Goal: Information Seeking & Learning: Learn about a topic

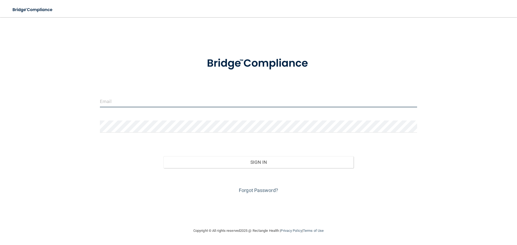
click at [125, 101] on input "email" at bounding box center [258, 101] width 317 height 12
type input "[EMAIL_ADDRESS][DOMAIN_NAME]"
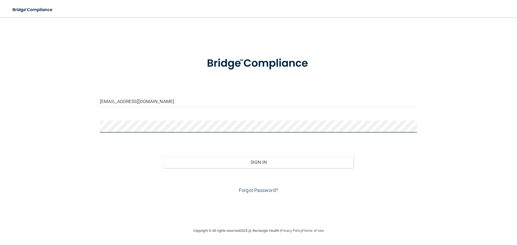
click at [163, 156] on button "Sign In" at bounding box center [258, 162] width 190 height 12
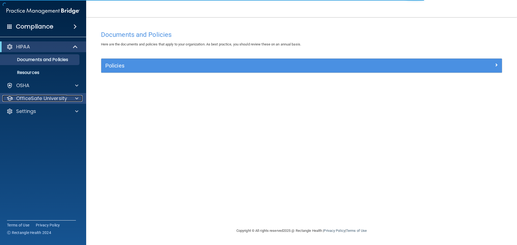
click at [69, 96] on div "OfficeSafe University" at bounding box center [35, 98] width 67 height 6
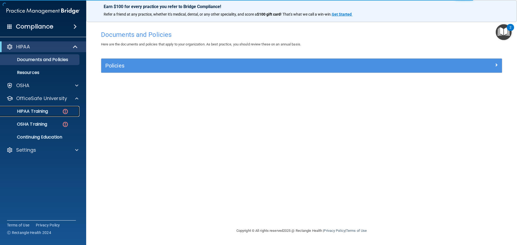
click at [62, 110] on div "HIPAA Training" at bounding box center [39, 111] width 73 height 5
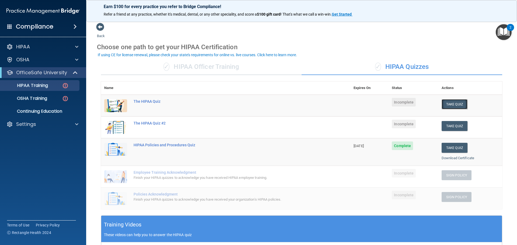
click at [449, 104] on button "Take Quiz" at bounding box center [454, 104] width 26 height 10
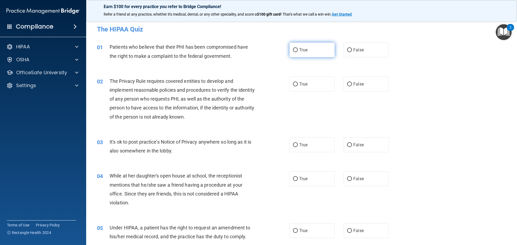
click at [294, 49] on input "True" at bounding box center [295, 50] width 5 height 4
radio input "true"
click at [294, 84] on input "True" at bounding box center [295, 84] width 5 height 4
radio input "true"
click at [295, 143] on input "True" at bounding box center [295, 145] width 5 height 4
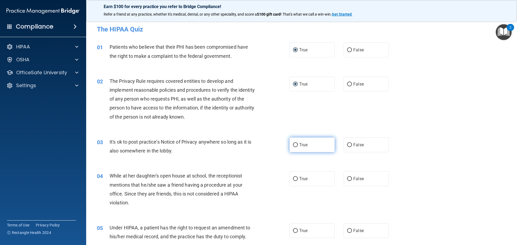
radio input "true"
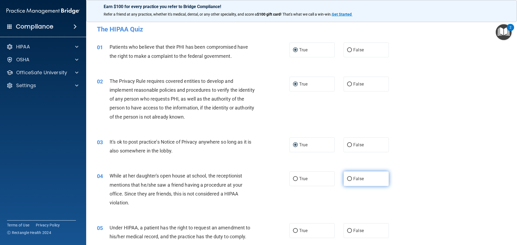
click at [349, 178] on input "False" at bounding box center [349, 179] width 5 height 4
radio input "true"
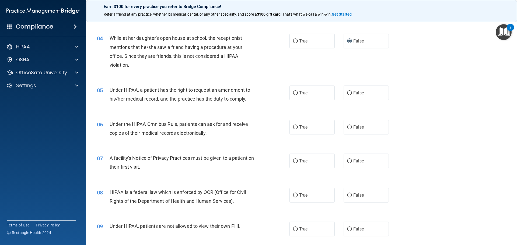
scroll to position [144, 0]
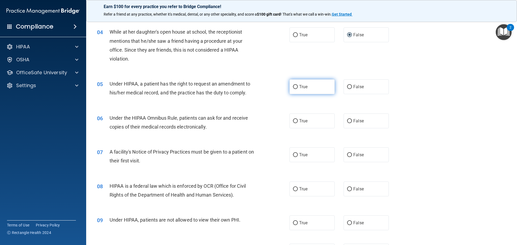
click at [296, 87] on label "True" at bounding box center [311, 86] width 45 height 15
click at [296, 87] on input "True" at bounding box center [295, 87] width 5 height 4
radio input "true"
click at [299, 119] on span "True" at bounding box center [303, 120] width 8 height 5
click at [297, 119] on input "True" at bounding box center [295, 121] width 5 height 4
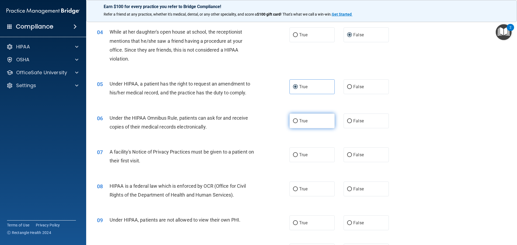
radio input "true"
click at [296, 155] on input "True" at bounding box center [295, 155] width 5 height 4
radio input "true"
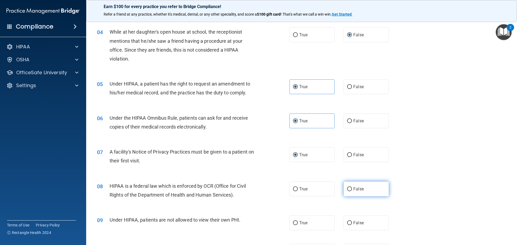
click at [347, 188] on input "False" at bounding box center [349, 189] width 5 height 4
radio input "true"
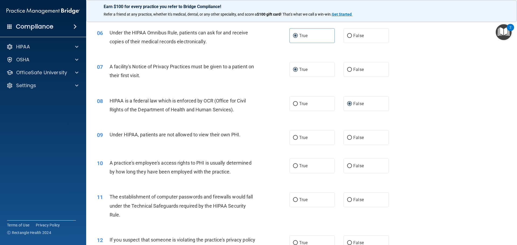
scroll to position [240, 0]
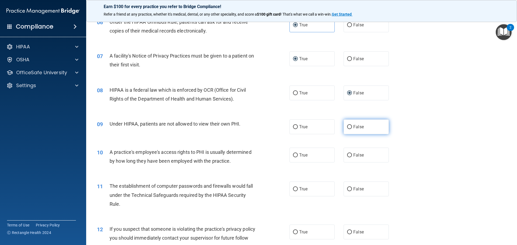
click at [349, 126] on label "False" at bounding box center [365, 126] width 45 height 15
click at [349, 126] on input "False" at bounding box center [349, 127] width 5 height 4
radio input "true"
click at [347, 157] on input "False" at bounding box center [349, 155] width 5 height 4
radio input "true"
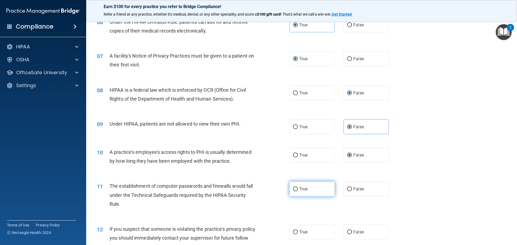
click at [294, 189] on input "True" at bounding box center [295, 189] width 5 height 4
radio input "true"
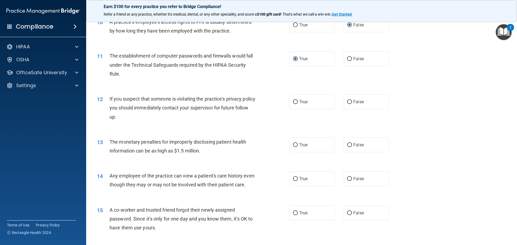
scroll to position [372, 0]
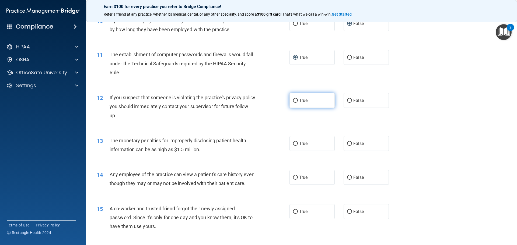
click at [291, 99] on label "True" at bounding box center [311, 100] width 45 height 15
click at [293, 99] on input "True" at bounding box center [295, 101] width 5 height 4
radio input "true"
click at [296, 143] on label "True" at bounding box center [311, 143] width 45 height 15
click at [296, 143] on input "True" at bounding box center [295, 144] width 5 height 4
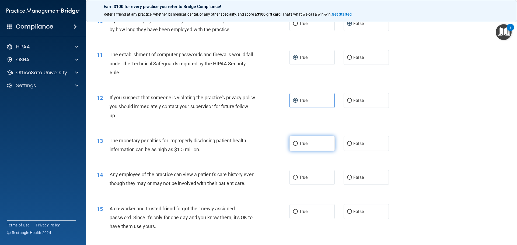
radio input "true"
click at [349, 178] on input "False" at bounding box center [349, 178] width 5 height 4
radio input "true"
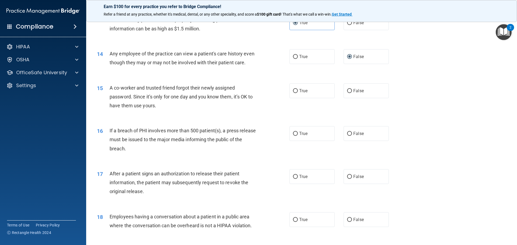
scroll to position [496, 0]
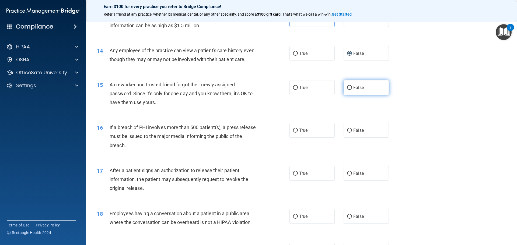
click at [349, 90] on input "False" at bounding box center [349, 88] width 5 height 4
radio input "true"
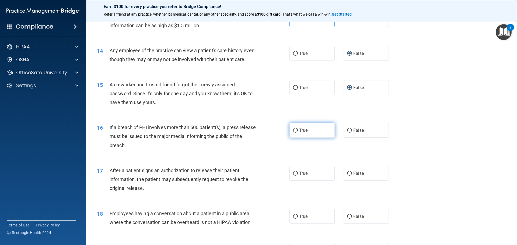
click at [293, 133] on input "True" at bounding box center [295, 131] width 5 height 4
radio input "true"
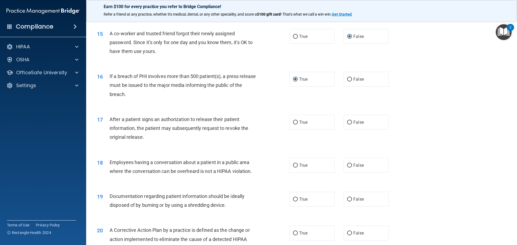
scroll to position [548, 0]
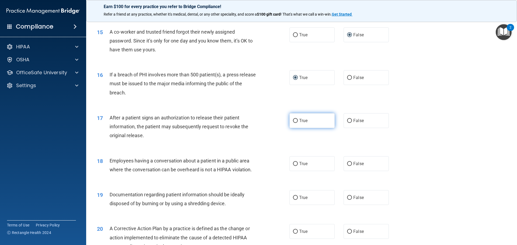
click at [293, 123] on input "True" at bounding box center [295, 121] width 5 height 4
radio input "true"
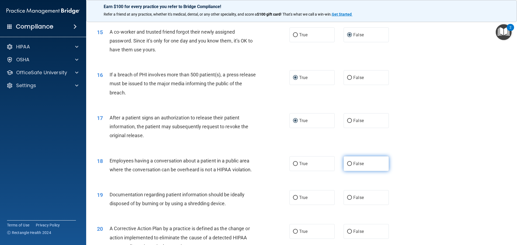
click at [347, 166] on input "False" at bounding box center [349, 164] width 5 height 4
radio input "true"
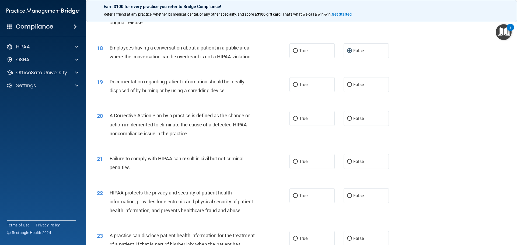
scroll to position [663, 0]
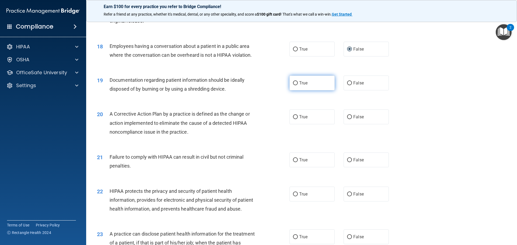
click at [291, 90] on label "True" at bounding box center [311, 83] width 45 height 15
click at [293, 85] on input "True" at bounding box center [295, 83] width 5 height 4
radio input "true"
click at [295, 124] on label "True" at bounding box center [311, 117] width 45 height 15
click at [295, 119] on input "True" at bounding box center [295, 117] width 5 height 4
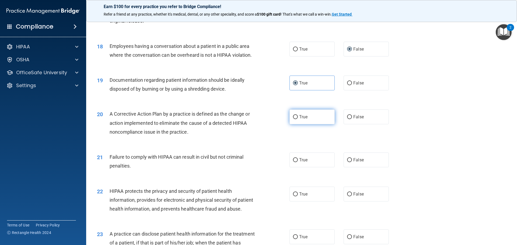
radio input "true"
click at [349, 162] on input "False" at bounding box center [349, 160] width 5 height 4
radio input "true"
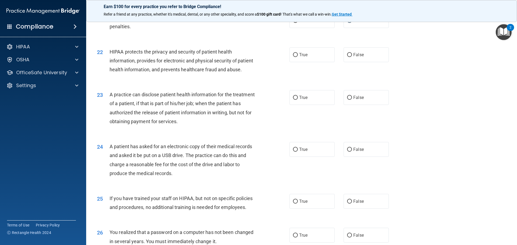
scroll to position [787, 0]
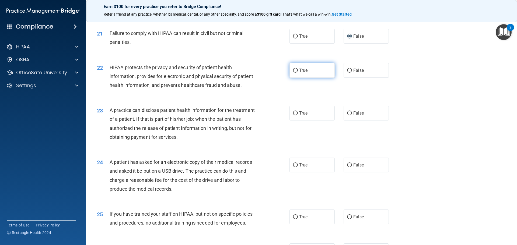
click at [293, 73] on input "True" at bounding box center [295, 71] width 5 height 4
radio input "true"
click at [349, 115] on input "False" at bounding box center [349, 113] width 5 height 4
radio input "true"
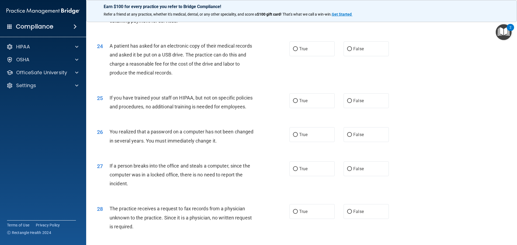
scroll to position [905, 0]
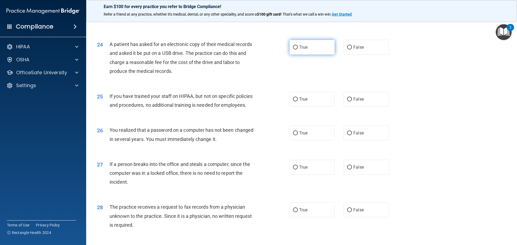
click at [293, 50] on input "True" at bounding box center [295, 47] width 5 height 4
radio input "true"
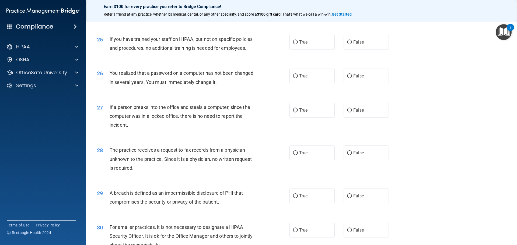
scroll to position [963, 0]
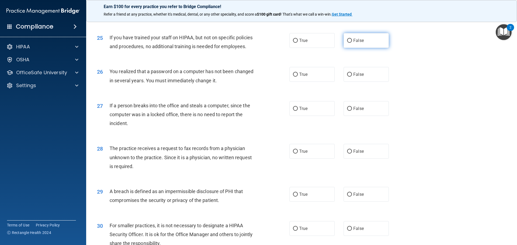
click at [349, 48] on label "False" at bounding box center [365, 40] width 45 height 15
click at [349, 43] on input "False" at bounding box center [349, 41] width 5 height 4
radio input "true"
click at [296, 82] on label "True" at bounding box center [311, 74] width 45 height 15
click at [296, 77] on input "True" at bounding box center [295, 75] width 5 height 4
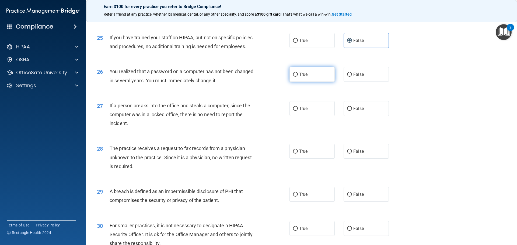
radio input "true"
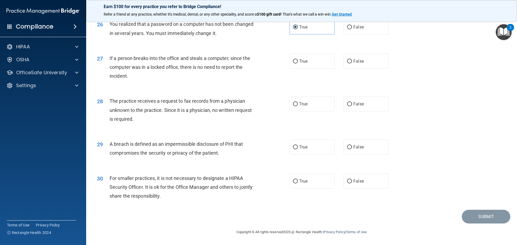
scroll to position [1013, 0]
click at [349, 64] on input "False" at bounding box center [349, 61] width 5 height 4
radio input "true"
click at [347, 106] on input "False" at bounding box center [349, 104] width 5 height 4
radio input "true"
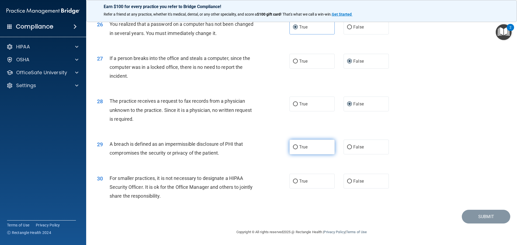
click at [294, 149] on input "True" at bounding box center [295, 147] width 5 height 4
radio input "true"
click at [299, 184] on span "True" at bounding box center [303, 181] width 8 height 5
click at [297, 184] on input "True" at bounding box center [295, 182] width 5 height 4
radio input "true"
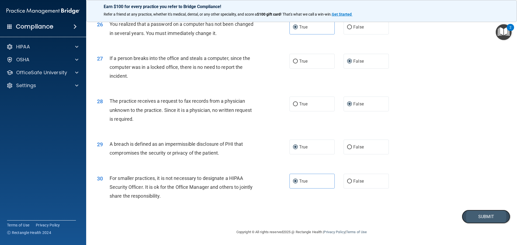
click at [478, 224] on button "Submit" at bounding box center [486, 217] width 48 height 14
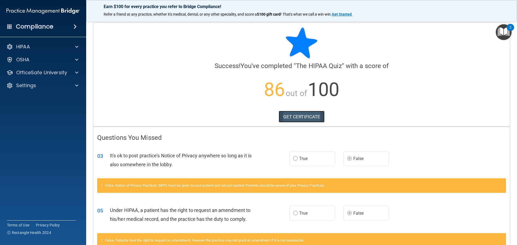
click at [309, 117] on link "GET CERTIFICATE" at bounding box center [302, 117] width 46 height 12
click at [41, 75] on p "OfficeSafe University" at bounding box center [41, 72] width 51 height 6
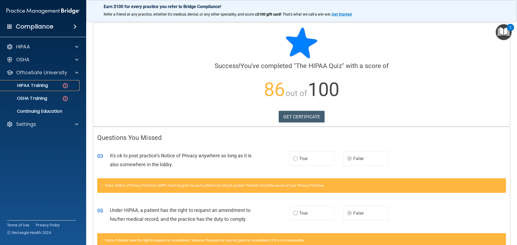
click at [38, 85] on p "HIPAA Training" at bounding box center [25, 85] width 44 height 5
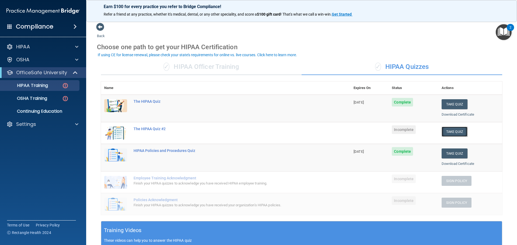
click at [454, 134] on button "Take Quiz" at bounding box center [454, 132] width 26 height 10
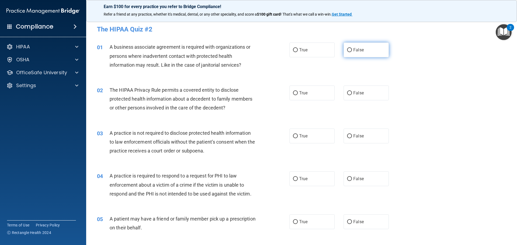
click at [347, 48] on input "False" at bounding box center [349, 50] width 5 height 4
radio input "true"
click at [295, 52] on label "True" at bounding box center [311, 50] width 45 height 15
click at [295, 52] on input "True" at bounding box center [295, 50] width 5 height 4
radio input "true"
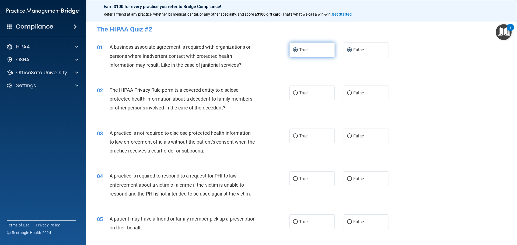
radio input "false"
click at [293, 94] on input "True" at bounding box center [295, 93] width 5 height 4
radio input "true"
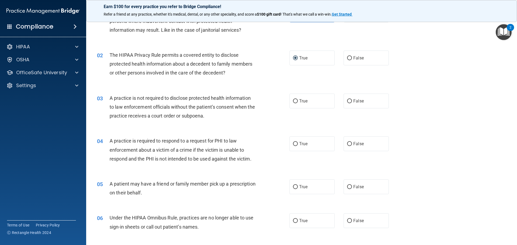
scroll to position [37, 0]
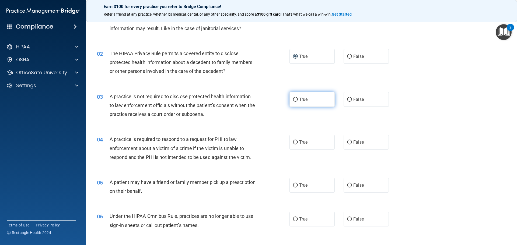
click at [294, 99] on input "True" at bounding box center [295, 100] width 5 height 4
radio input "true"
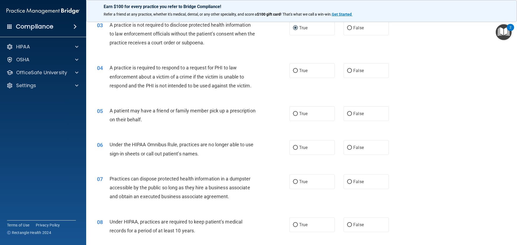
scroll to position [110, 0]
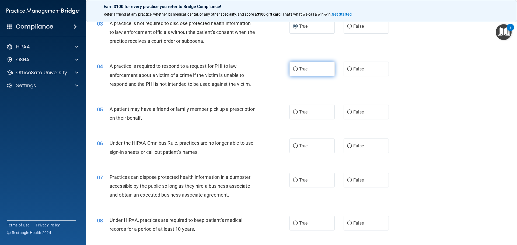
click at [293, 69] on input "True" at bounding box center [295, 69] width 5 height 4
radio input "true"
click at [347, 67] on input "False" at bounding box center [349, 69] width 5 height 4
radio input "true"
radio input "false"
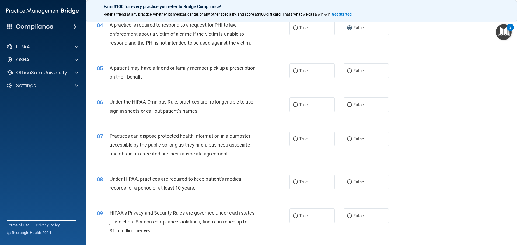
scroll to position [152, 0]
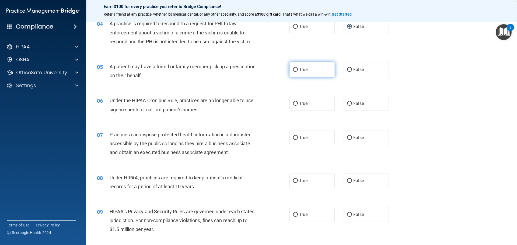
click at [294, 69] on input "True" at bounding box center [295, 70] width 5 height 4
radio input "true"
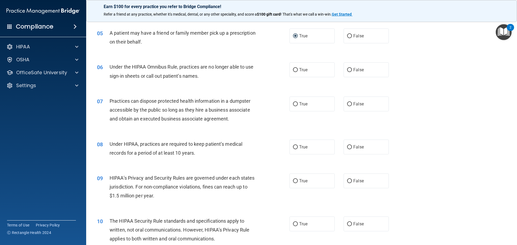
scroll to position [195, 0]
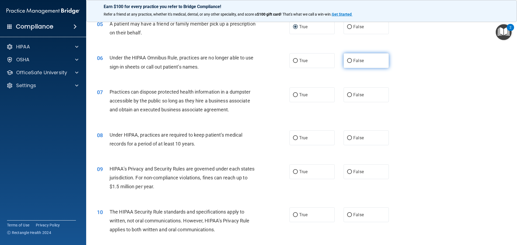
click at [349, 60] on input "False" at bounding box center [349, 61] width 5 height 4
radio input "true"
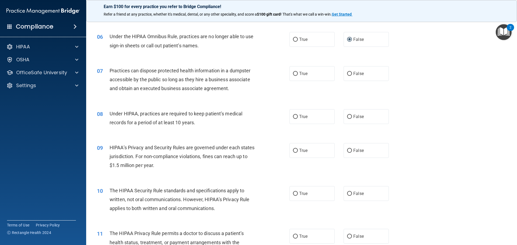
scroll to position [235, 0]
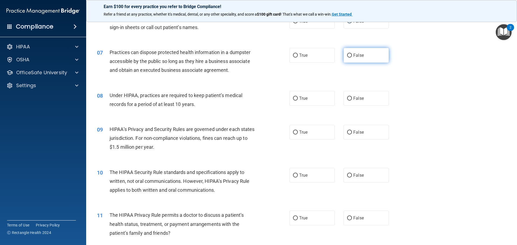
click at [347, 54] on input "False" at bounding box center [349, 56] width 5 height 4
radio input "true"
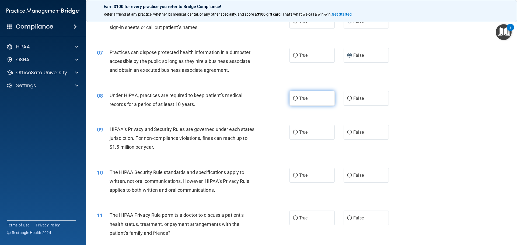
click at [293, 97] on input "True" at bounding box center [295, 99] width 5 height 4
radio input "true"
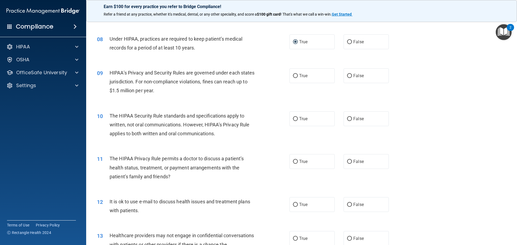
scroll to position [294, 0]
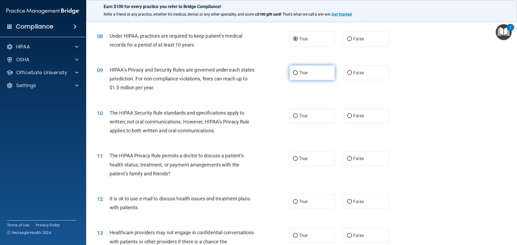
click at [296, 73] on label "True" at bounding box center [311, 72] width 45 height 15
click at [296, 73] on input "True" at bounding box center [295, 73] width 5 height 4
radio input "true"
click at [347, 116] on input "False" at bounding box center [349, 116] width 5 height 4
radio input "true"
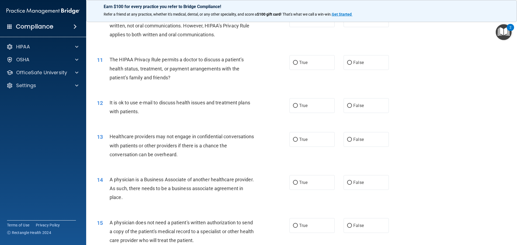
scroll to position [392, 0]
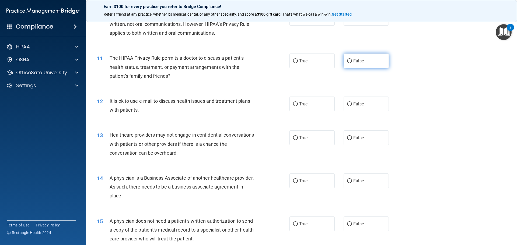
click at [346, 58] on label "False" at bounding box center [365, 61] width 45 height 15
click at [347, 59] on input "False" at bounding box center [349, 61] width 5 height 4
radio input "true"
click at [349, 104] on input "False" at bounding box center [349, 104] width 5 height 4
radio input "true"
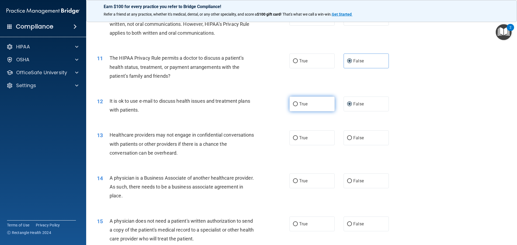
click at [293, 103] on input "True" at bounding box center [295, 104] width 5 height 4
radio input "true"
radio input "false"
click at [295, 138] on input "True" at bounding box center [295, 138] width 5 height 4
radio input "true"
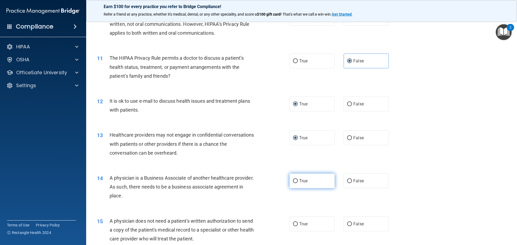
click at [295, 182] on input "True" at bounding box center [295, 181] width 5 height 4
radio input "true"
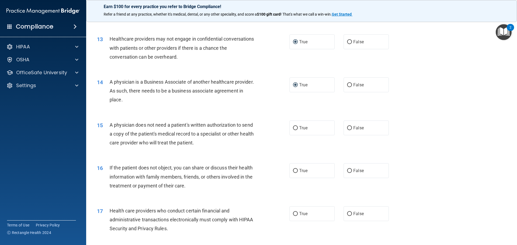
scroll to position [489, 0]
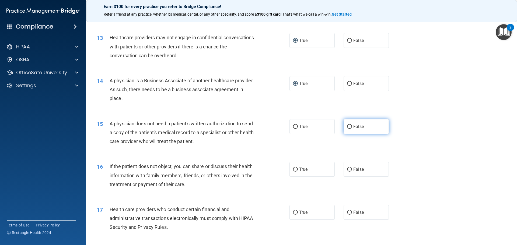
click at [348, 126] on input "False" at bounding box center [349, 127] width 5 height 4
radio input "true"
click at [343, 169] on label "False" at bounding box center [365, 169] width 45 height 15
click at [347, 169] on input "False" at bounding box center [349, 170] width 5 height 4
radio input "true"
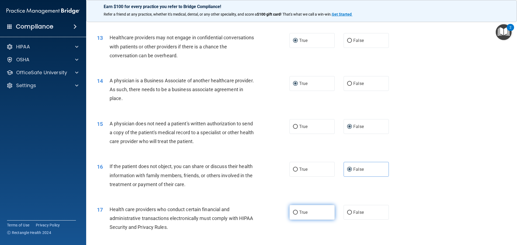
click at [293, 211] on input "True" at bounding box center [295, 213] width 5 height 4
radio input "true"
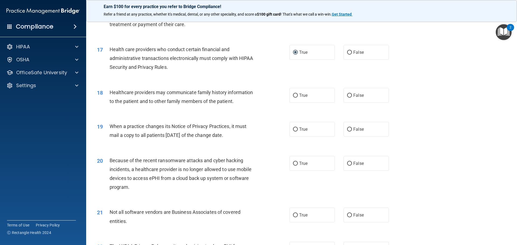
scroll to position [651, 0]
